Goal: Transaction & Acquisition: Download file/media

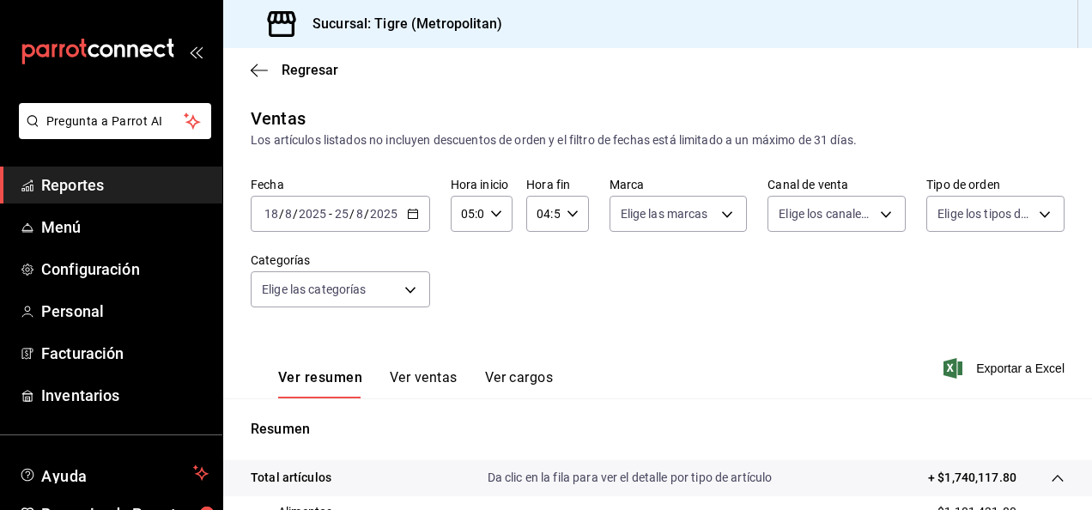
scroll to position [228, 0]
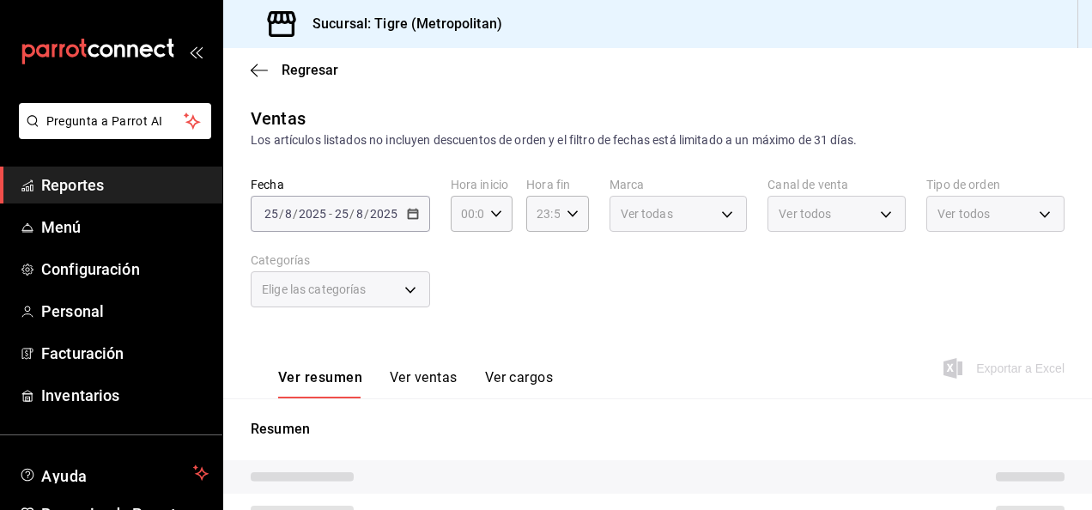
type input "05:00"
type input "04:59"
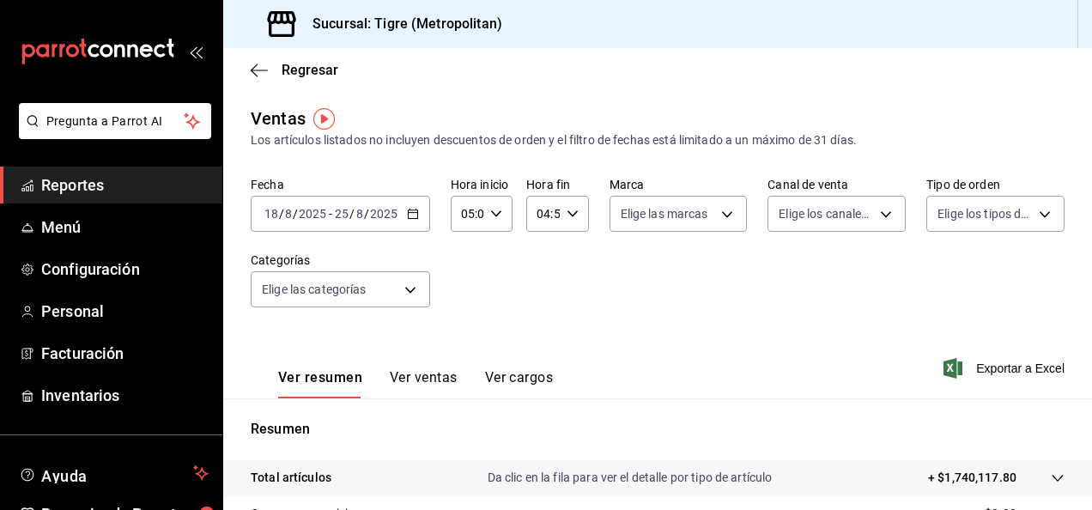
click at [665, 312] on div "Fecha 2025-08-18 18 / 8 / 2025 - 2025-08-25 25 / 8 / 2025 Hora inicio 05:00 Hor…" at bounding box center [658, 252] width 814 height 151
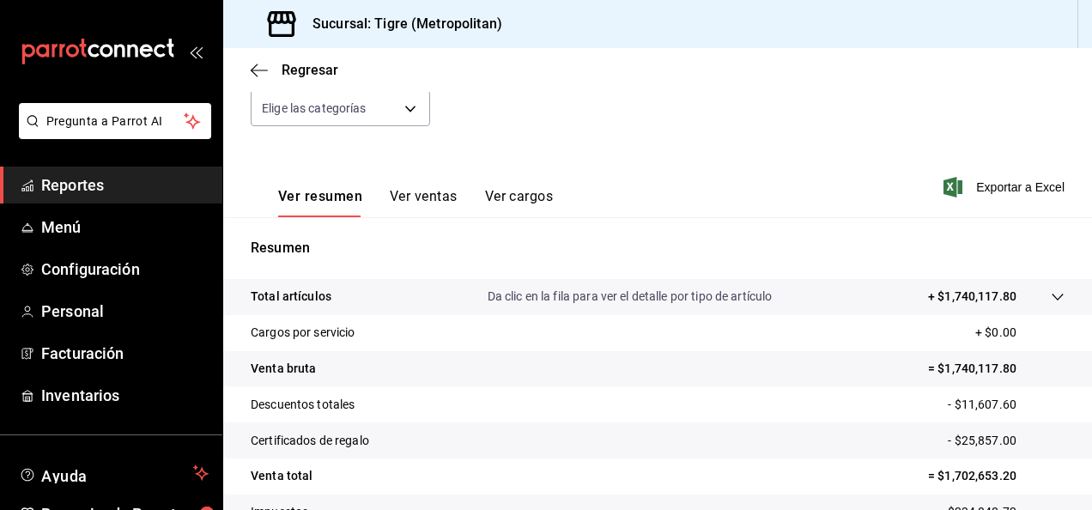
scroll to position [182, 0]
click at [1046, 304] on div at bounding box center [1041, 296] width 48 height 18
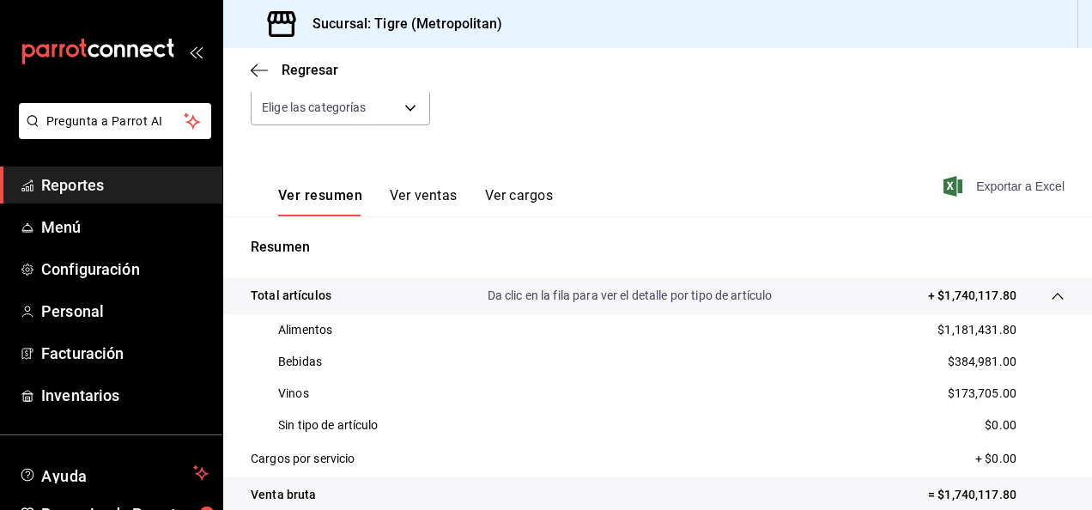
click at [998, 184] on span "Exportar a Excel" at bounding box center [1006, 186] width 118 height 21
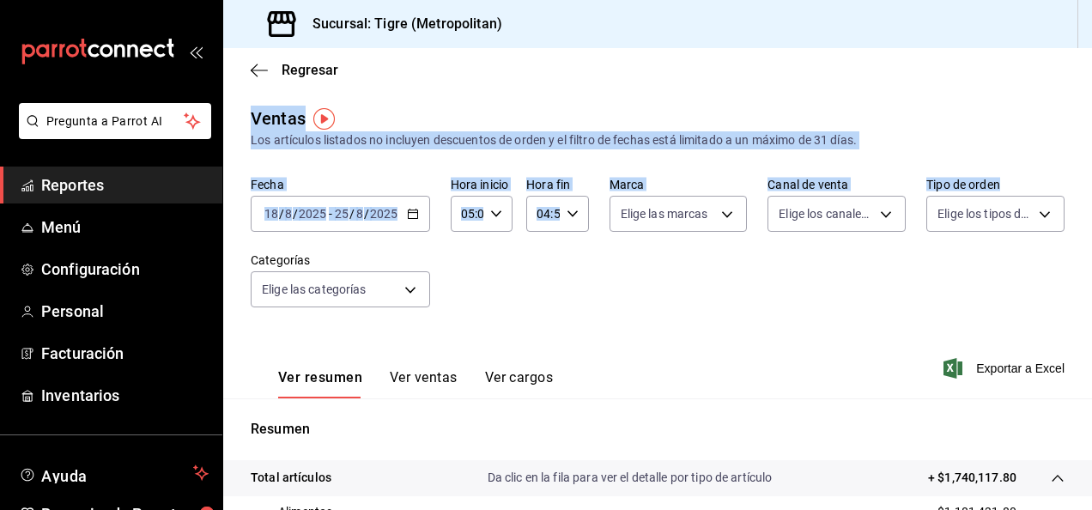
drag, startPoint x: 1066, startPoint y: 93, endPoint x: 1034, endPoint y: -30, distance: 127.0
click at [1034, 0] on html "Pregunta a Parrot AI Reportes Menú Configuración Personal Facturación Inventari…" at bounding box center [546, 255] width 1092 height 510
